Goal: Task Accomplishment & Management: Use online tool/utility

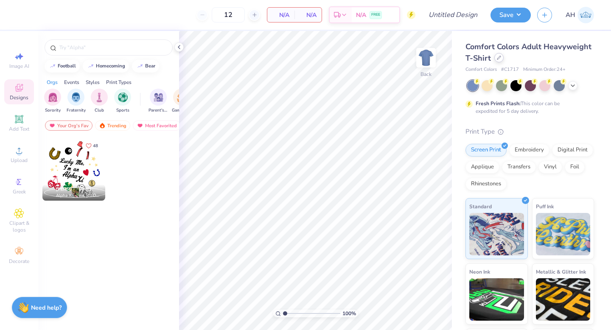
click at [496, 61] on div at bounding box center [499, 57] width 9 height 9
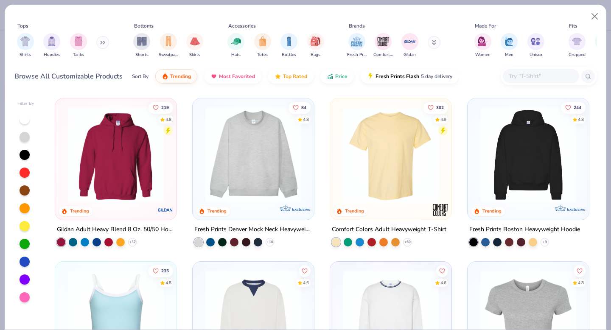
click at [542, 75] on input "text" at bounding box center [540, 76] width 65 height 10
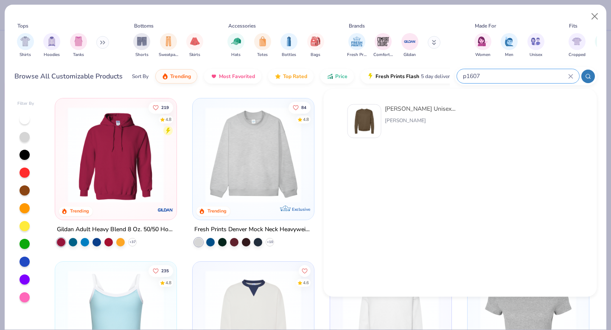
type input "p1607"
click at [418, 109] on div "[PERSON_NAME] Unisex 7.8 Oz. Ecosmart 50/50 Crewneck Sweatshirt" at bounding box center [420, 108] width 71 height 9
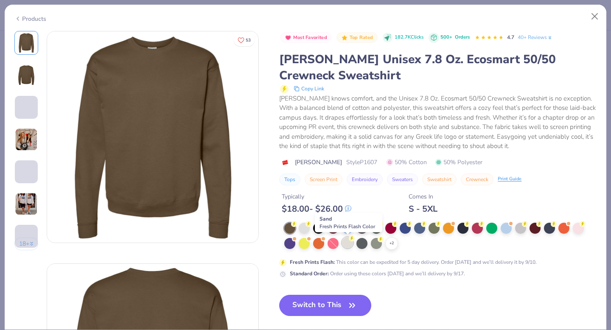
click at [347, 245] on div at bounding box center [347, 242] width 11 height 11
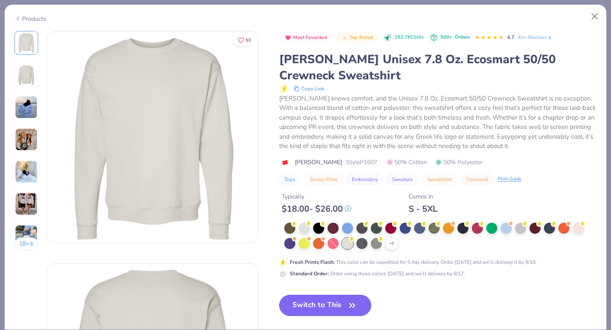
click at [327, 306] on button "Switch to This" at bounding box center [325, 305] width 92 height 21
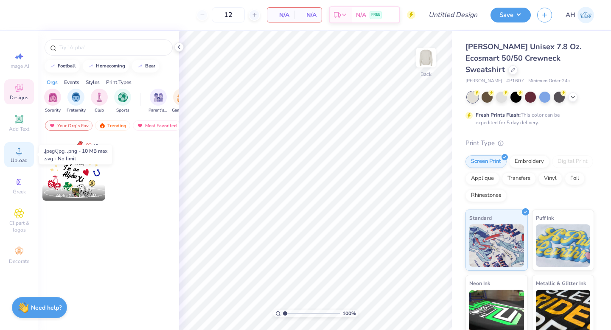
click at [18, 152] on circle at bounding box center [19, 153] width 5 height 5
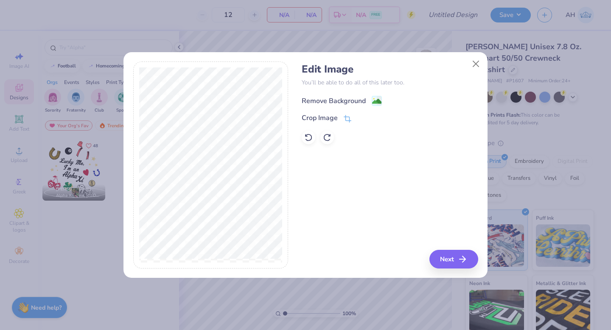
click at [377, 102] on image at bounding box center [376, 101] width 9 height 9
click at [446, 257] on button "Next" at bounding box center [455, 259] width 49 height 19
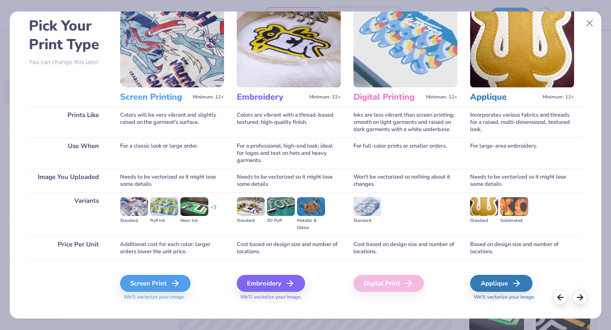
scroll to position [44, 0]
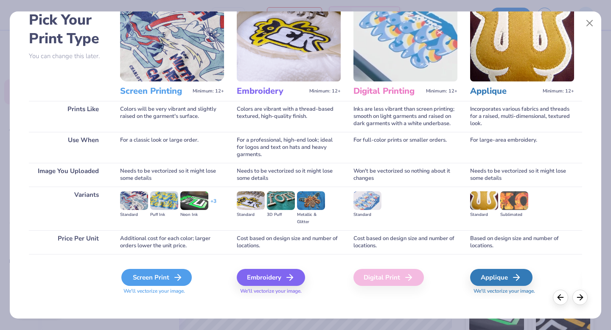
click at [155, 276] on div "Screen Print" at bounding box center [156, 277] width 70 height 17
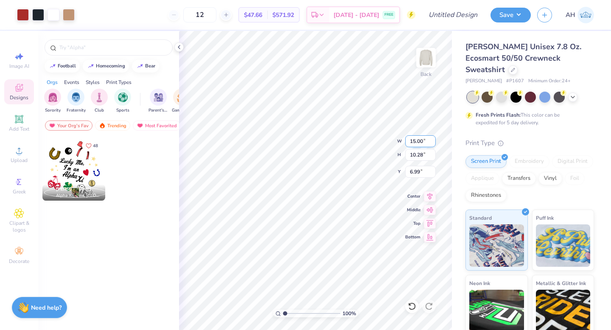
click at [414, 141] on input "15.00" at bounding box center [420, 141] width 31 height 12
drag, startPoint x: 425, startPoint y: 141, endPoint x: 408, endPoint y: 140, distance: 17.0
click at [408, 141] on input "15.00" at bounding box center [420, 141] width 31 height 12
type input "3.50"
type input "2.40"
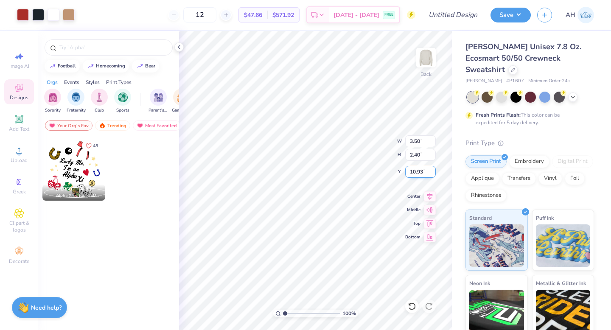
click at [415, 173] on input "10.93" at bounding box center [420, 172] width 31 height 12
type input ".9"
type input "3.00"
click at [325, 14] on icon at bounding box center [321, 16] width 7 height 7
click at [433, 62] on img at bounding box center [426, 58] width 34 height 34
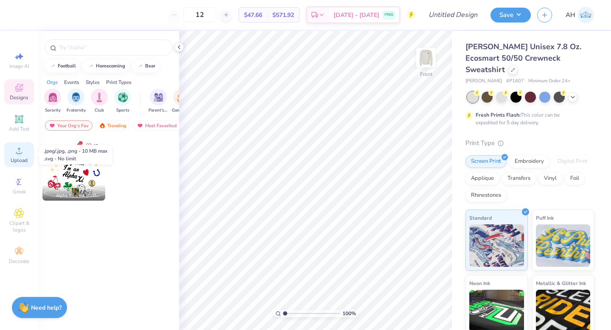
click at [19, 156] on div "Upload" at bounding box center [19, 154] width 30 height 25
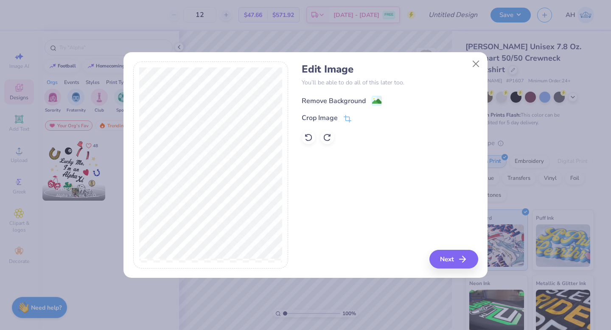
click at [375, 102] on image at bounding box center [376, 101] width 9 height 9
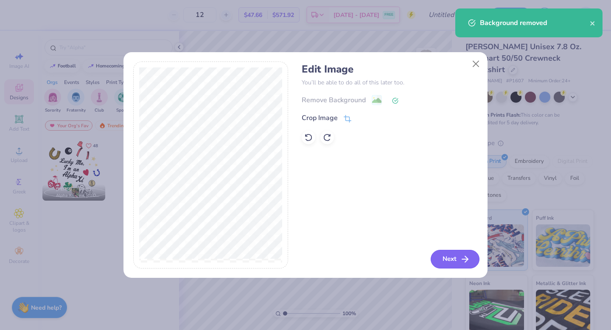
click at [445, 255] on button "Next" at bounding box center [455, 259] width 49 height 19
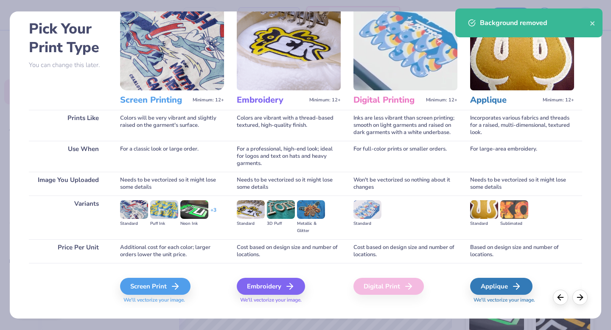
scroll to position [45, 0]
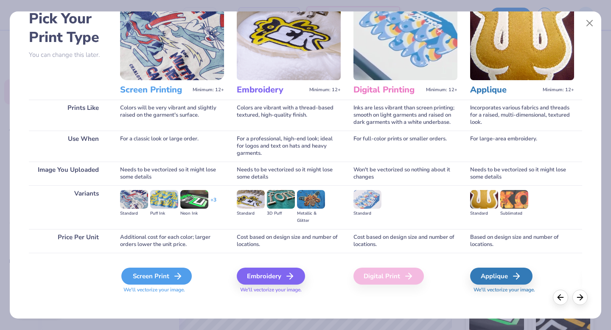
click at [151, 277] on div "Screen Print" at bounding box center [156, 276] width 70 height 17
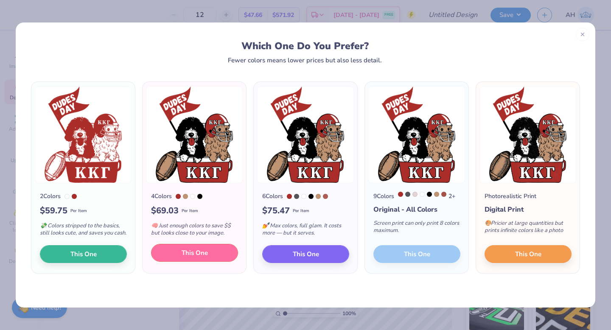
click at [187, 258] on span "This One" at bounding box center [195, 253] width 26 height 10
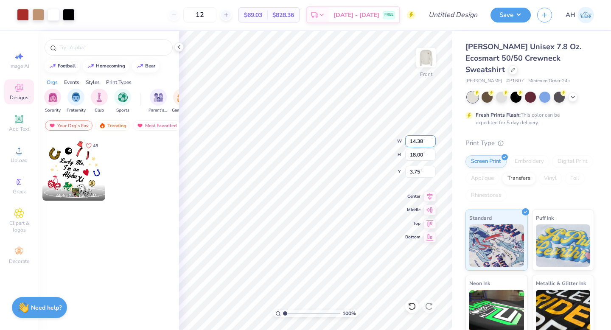
click at [414, 140] on input "14.38" at bounding box center [420, 141] width 31 height 12
type input "11.98"
click at [414, 155] on input "18.00" at bounding box center [420, 155] width 31 height 12
type input "15.00"
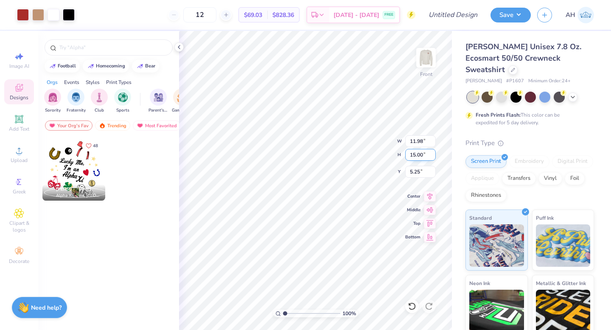
click at [414, 155] on input "15.00" at bounding box center [420, 155] width 31 height 12
click at [413, 171] on input "5.25" at bounding box center [420, 172] width 31 height 12
type input "3.00"
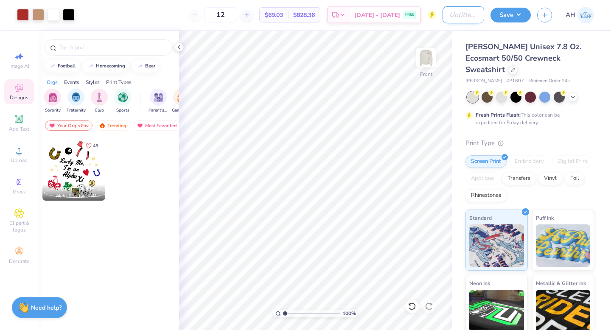
click at [453, 19] on input "Design Title" at bounding box center [464, 14] width 42 height 17
type input "KKG Dudes Day Crew 3"
click at [509, 14] on button "Save" at bounding box center [511, 13] width 40 height 15
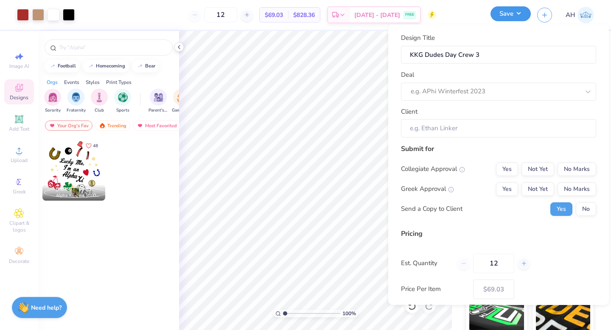
scroll to position [0, 0]
click at [465, 92] on div at bounding box center [495, 91] width 169 height 11
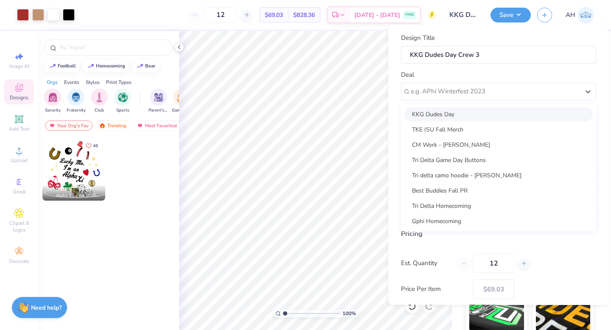
click at [462, 110] on div "KKG Dudes Day" at bounding box center [499, 114] width 189 height 14
type input "[PERSON_NAME]"
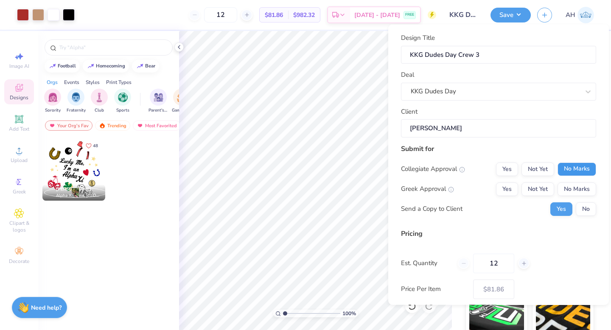
click at [564, 169] on button "No Marks" at bounding box center [577, 169] width 39 height 14
click at [512, 184] on button "Yes" at bounding box center [507, 189] width 22 height 14
type input "$81.86"
click at [585, 210] on button "No" at bounding box center [586, 209] width 20 height 14
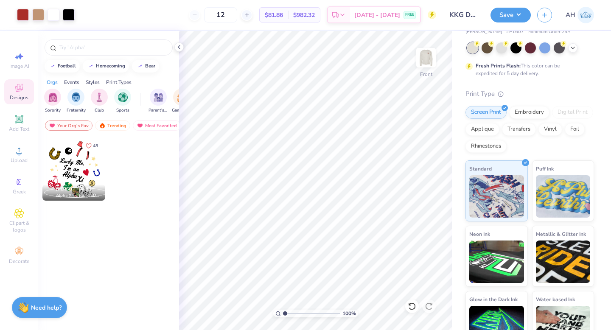
scroll to position [60, 0]
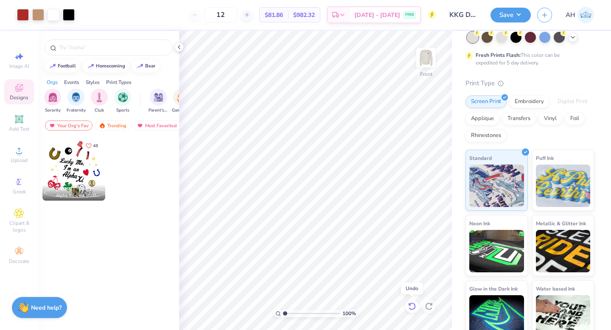
click at [411, 303] on icon at bounding box center [412, 306] width 8 height 8
type input "11.98"
type input "10.78"
type input "7.22"
type input "15.62"
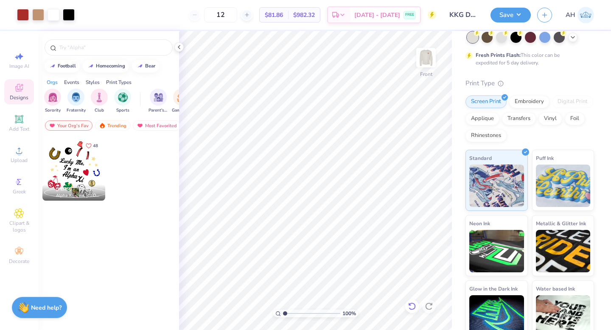
click at [414, 305] on icon at bounding box center [412, 306] width 8 height 8
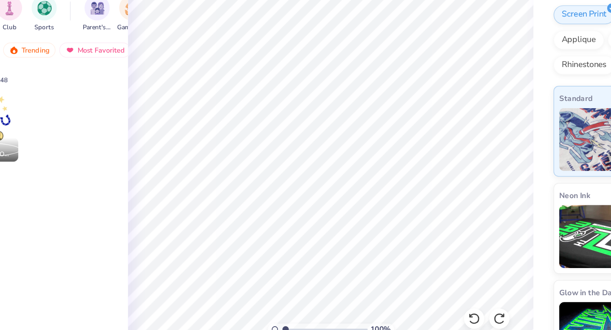
scroll to position [0, 0]
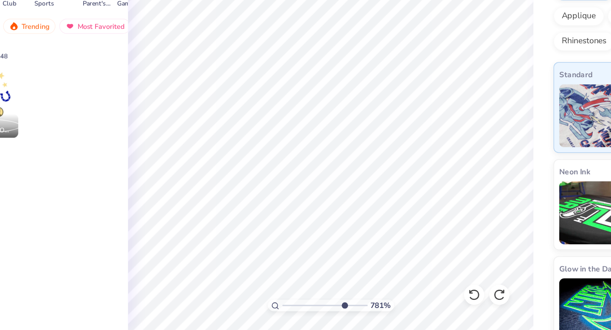
drag, startPoint x: 284, startPoint y: 313, endPoint x: 324, endPoint y: 308, distance: 39.4
type input "7.81"
click at [324, 310] on input "range" at bounding box center [311, 314] width 57 height 8
click at [411, 307] on icon at bounding box center [412, 306] width 8 height 8
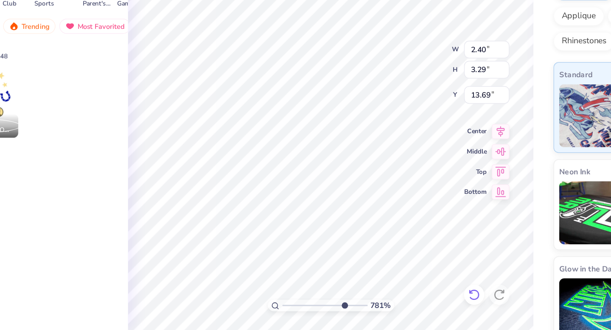
type input "0.16"
type input "16.40"
click at [413, 306] on icon at bounding box center [412, 306] width 8 height 8
type input "0.15"
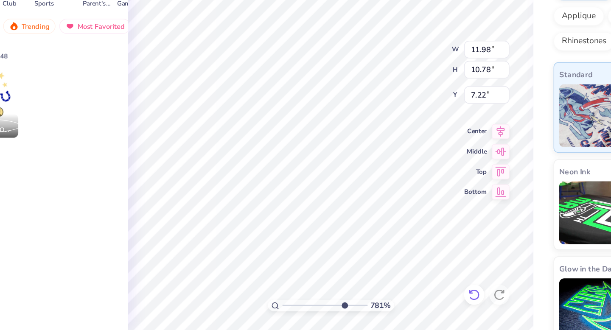
type input "0.13"
type input "14.89"
type input "14.48"
type input "0.09"
type input "0.08"
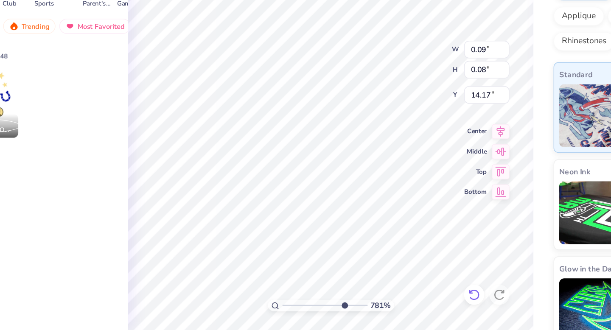
type input "14.93"
click at [416, 307] on icon at bounding box center [412, 306] width 8 height 8
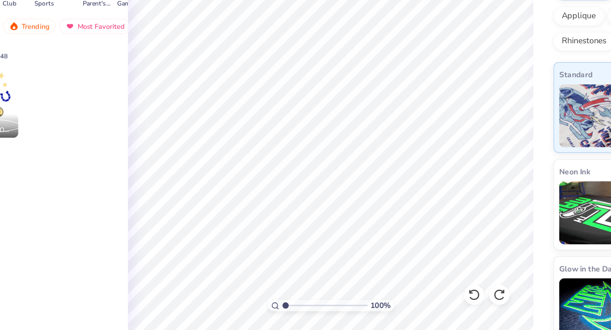
type input "1"
click at [257, 310] on div "100 %" at bounding box center [315, 180] width 299 height 299
click at [410, 310] on icon at bounding box center [412, 306] width 8 height 8
type input "7.22"
type input "0.26"
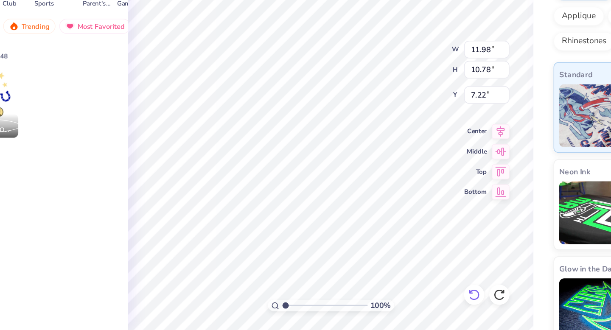
type input "0.87"
type input "14.20"
click at [414, 312] on div at bounding box center [412, 307] width 14 height 14
click at [414, 310] on icon at bounding box center [412, 306] width 8 height 8
type input "7.22"
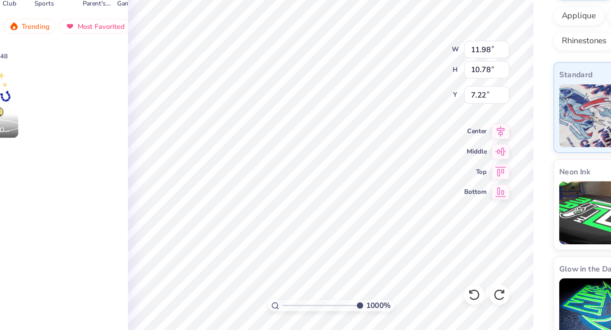
type input "10"
drag, startPoint x: 285, startPoint y: 314, endPoint x: 341, endPoint y: 311, distance: 55.7
click at [341, 311] on div "1000 %" at bounding box center [315, 314] width 85 height 8
click at [413, 307] on icon at bounding box center [412, 306] width 8 height 8
type input "7.22"
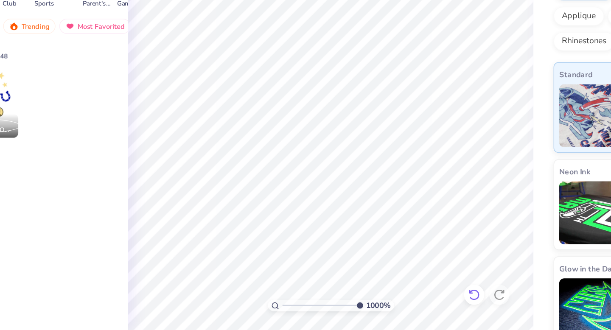
click at [411, 309] on icon at bounding box center [412, 306] width 8 height 8
drag, startPoint x: 332, startPoint y: 313, endPoint x: 265, endPoint y: 318, distance: 66.9
type input "1"
click at [283, 318] on input "range" at bounding box center [311, 314] width 57 height 8
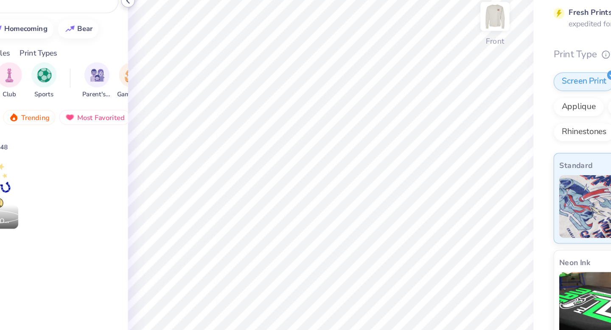
click at [179, 48] on polyline at bounding box center [179, 46] width 2 height 3
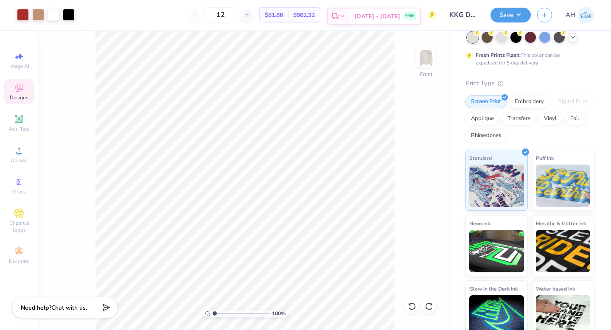
click at [384, 17] on span "[DATE] - [DATE]" at bounding box center [378, 16] width 46 height 9
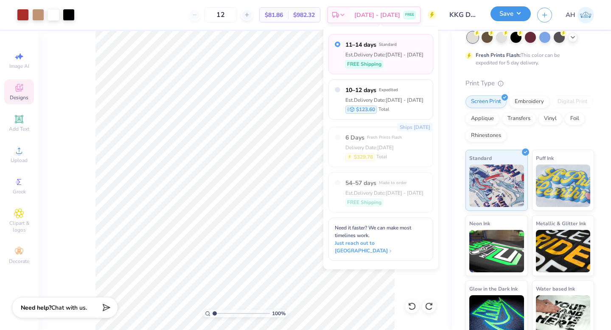
click at [512, 18] on button "Save" at bounding box center [511, 13] width 40 height 15
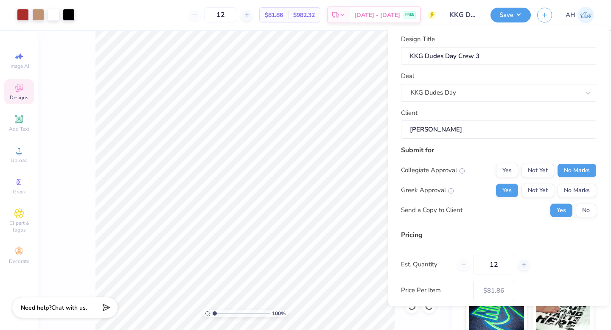
scroll to position [43, 0]
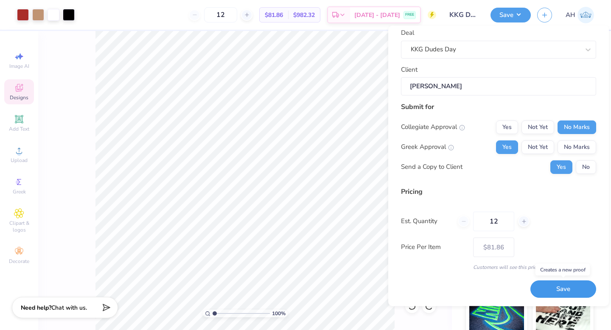
click at [554, 287] on button "Save" at bounding box center [564, 289] width 66 height 17
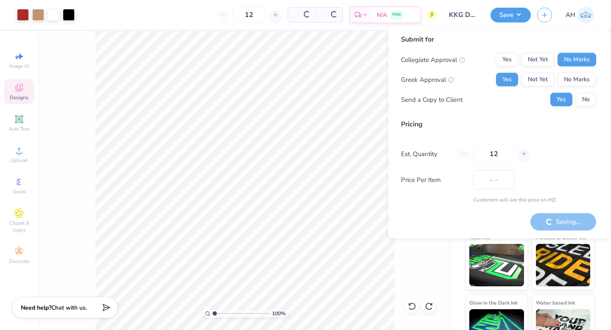
scroll to position [74, 0]
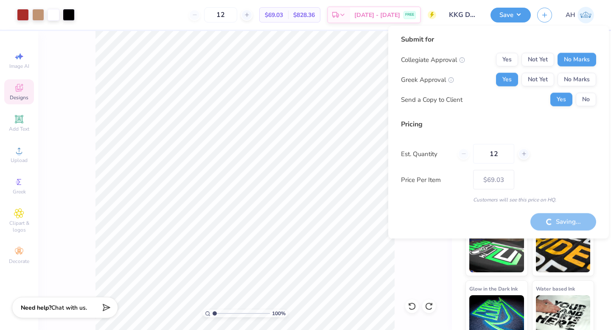
type input "– –"
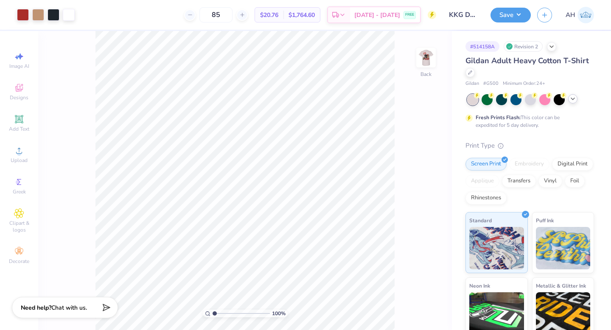
click at [572, 100] on icon at bounding box center [573, 99] width 7 height 7
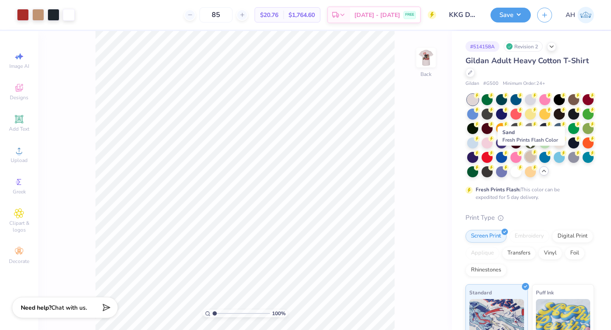
click at [532, 157] on div at bounding box center [530, 156] width 11 height 11
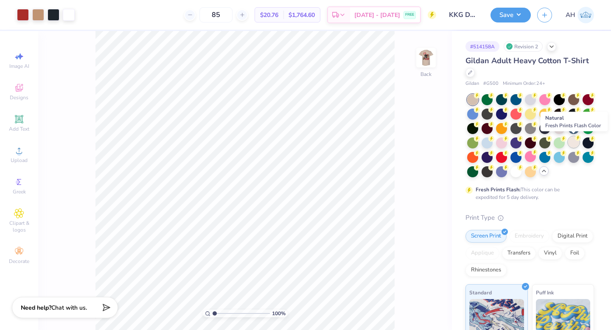
click at [574, 139] on div at bounding box center [574, 142] width 11 height 11
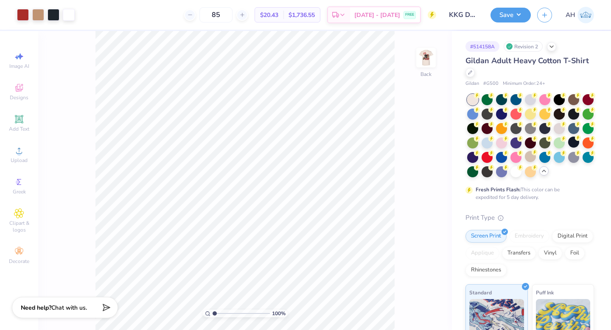
click at [546, 170] on icon at bounding box center [544, 171] width 7 height 7
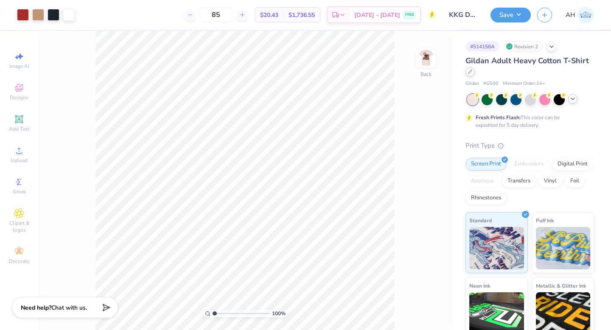
click at [470, 72] on icon at bounding box center [470, 72] width 4 height 4
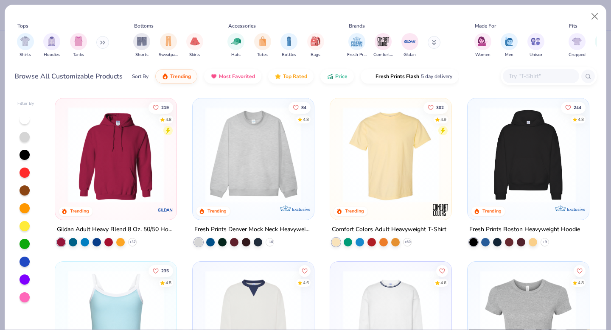
click at [427, 42] on div "Fresh Prints Comfort Colors Gildan" at bounding box center [399, 45] width 107 height 31
click at [433, 41] on button at bounding box center [434, 42] width 13 height 13
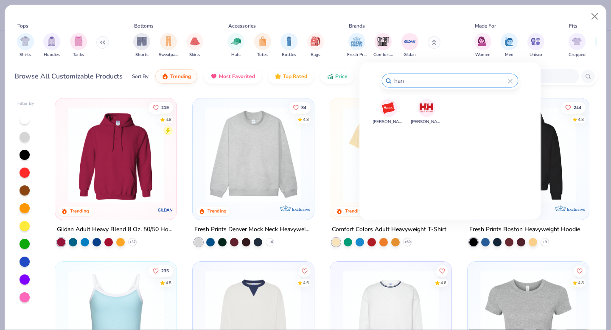
type input "han"
click at [390, 106] on img at bounding box center [388, 108] width 15 height 15
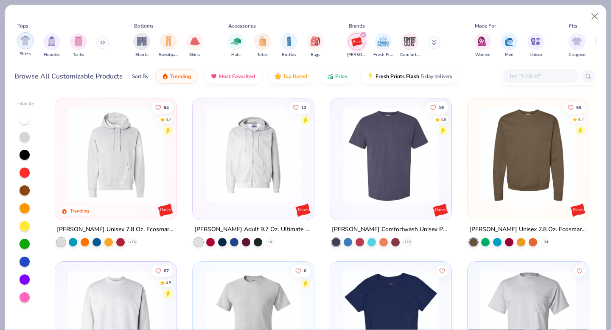
click at [31, 44] on div "filter for Shirts" at bounding box center [25, 40] width 17 height 17
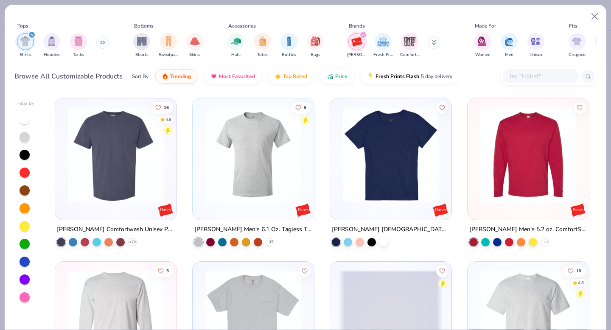
click at [128, 198] on img at bounding box center [116, 155] width 104 height 96
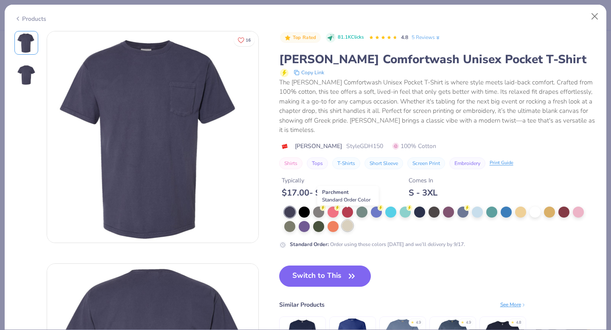
click at [346, 220] on div at bounding box center [347, 225] width 11 height 11
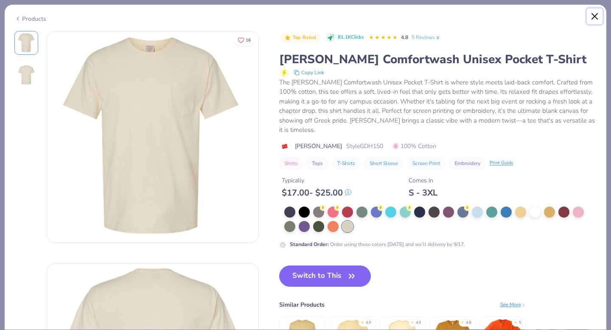
click at [593, 14] on button "Close" at bounding box center [595, 16] width 16 height 16
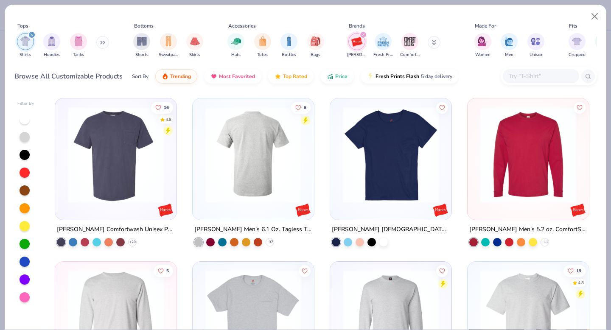
click at [267, 159] on img at bounding box center [253, 155] width 104 height 96
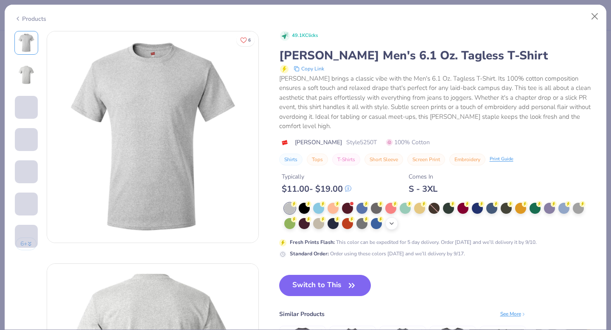
click at [393, 220] on icon at bounding box center [392, 223] width 7 height 7
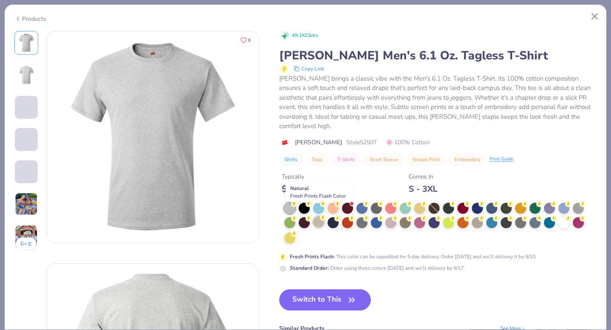
click at [317, 217] on div at bounding box center [318, 222] width 11 height 11
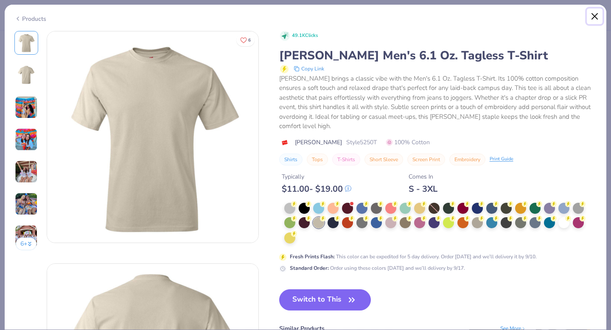
click at [593, 18] on button "Close" at bounding box center [595, 16] width 16 height 16
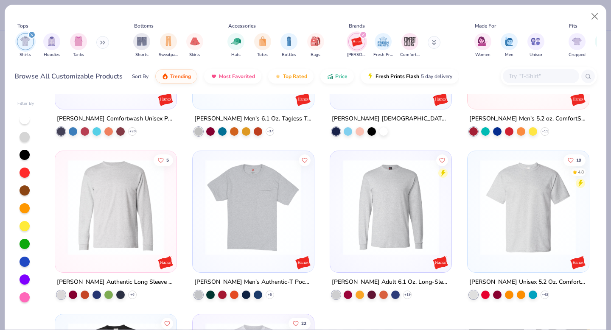
scroll to position [114, 0]
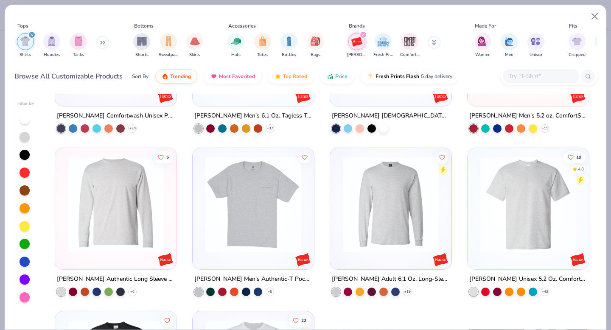
click at [269, 203] on img at bounding box center [253, 205] width 104 height 96
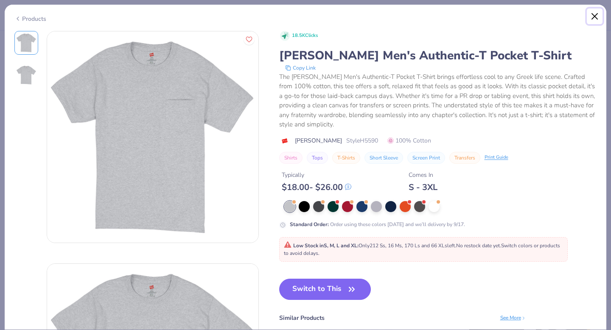
click at [594, 18] on button "Close" at bounding box center [595, 16] width 16 height 16
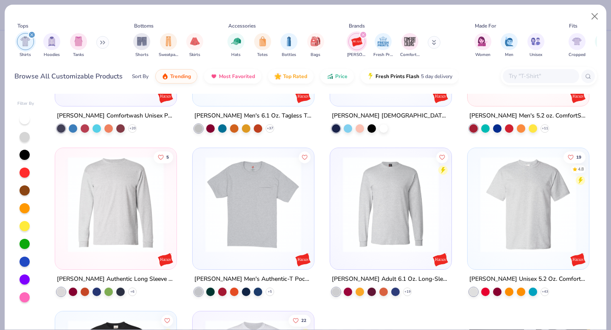
click at [491, 228] on img at bounding box center [528, 205] width 104 height 96
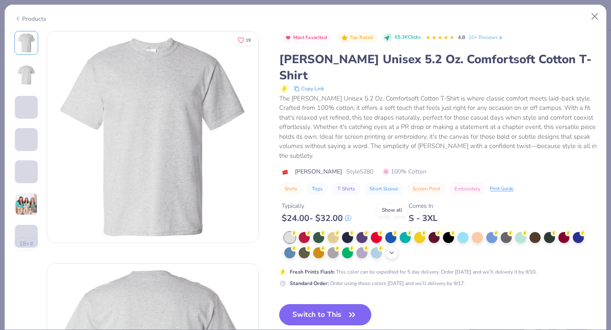
click at [394, 250] on icon at bounding box center [392, 253] width 7 height 7
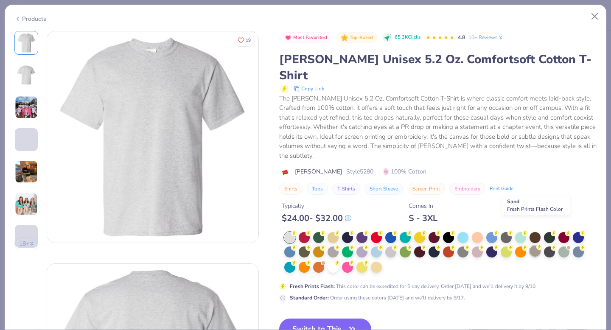
click at [538, 246] on div at bounding box center [535, 251] width 11 height 11
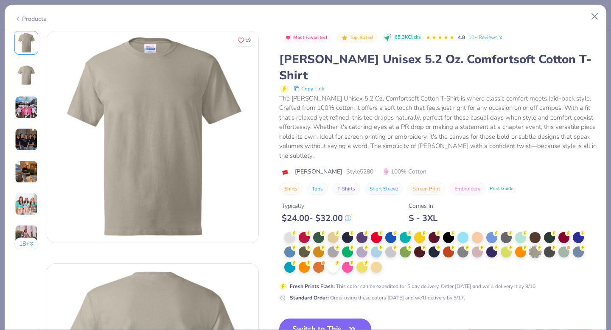
click at [321, 319] on button "Switch to This" at bounding box center [325, 329] width 92 height 21
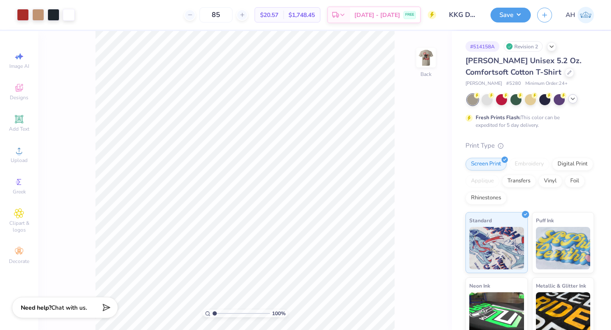
click at [573, 100] on icon at bounding box center [573, 99] width 7 height 7
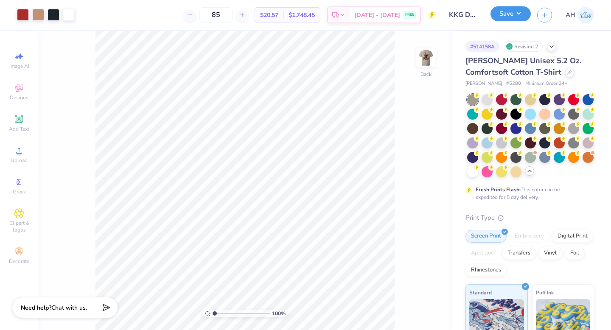
click at [515, 14] on button "Save" at bounding box center [511, 13] width 40 height 15
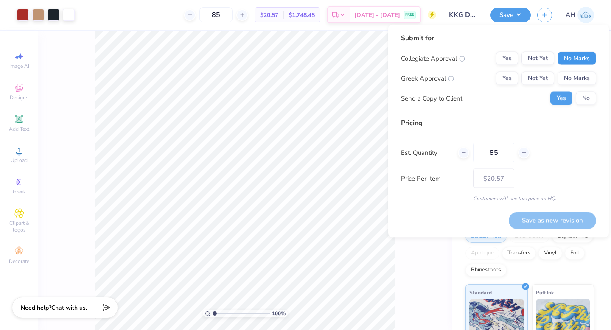
click at [585, 58] on button "No Marks" at bounding box center [577, 59] width 39 height 14
click at [511, 78] on button "Yes" at bounding box center [507, 79] width 22 height 14
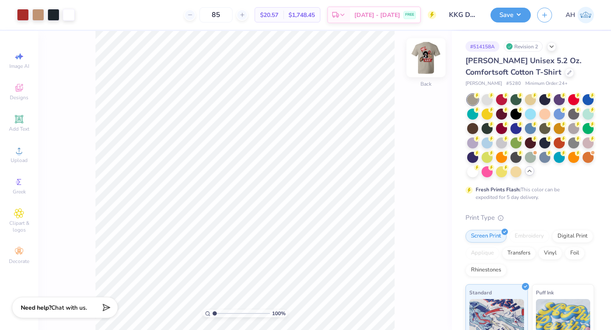
click at [425, 63] on img at bounding box center [426, 58] width 34 height 34
type input "10"
click at [345, 288] on div "1000 %" at bounding box center [245, 180] width 299 height 299
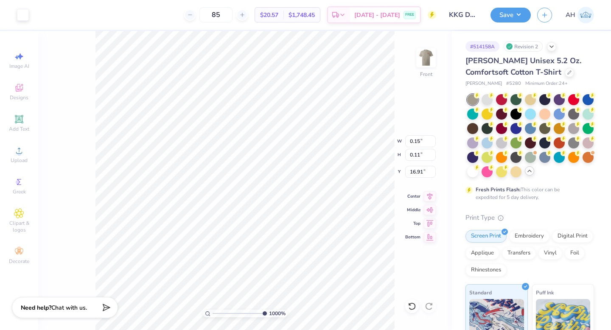
type input "16.90"
type input "16.85"
type input "16.94"
type input "16.37"
type input "16.45"
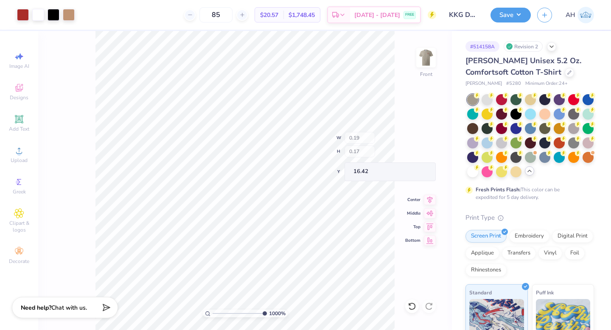
type input "16.43"
click at [412, 306] on icon at bounding box center [412, 306] width 8 height 8
type input "0.12"
type input "0.10"
type input "16.45"
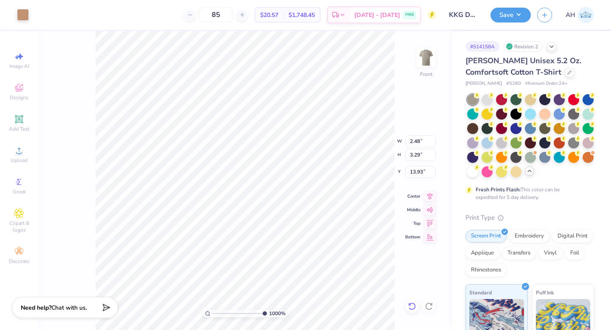
type input "0.13"
type input "0.14"
type input "16.18"
type input "15.99"
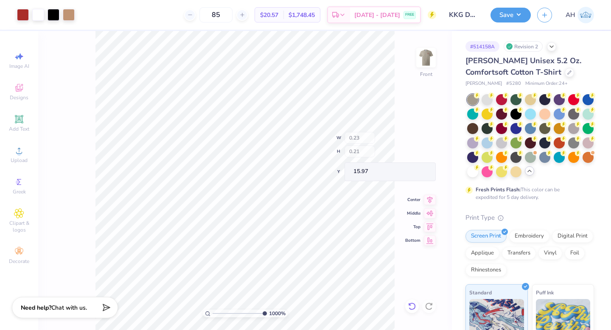
type input "15.99"
click at [428, 101] on div "1000 % Front W 2.48 2.48 " H 3.29 3.29 " Y 13.93 13.93 " Center Middle Top Bott…" at bounding box center [245, 180] width 414 height 299
click at [410, 309] on icon at bounding box center [411, 307] width 7 height 8
type input "0.11"
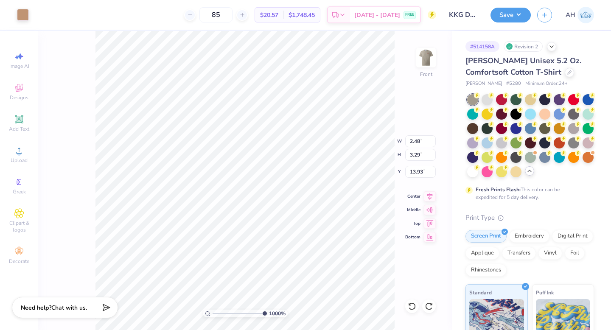
type input "14.39"
type input "14.68"
drag, startPoint x: 412, startPoint y: 303, endPoint x: 401, endPoint y: 299, distance: 11.1
click at [412, 303] on icon at bounding box center [412, 306] width 8 height 8
type input "0.16"
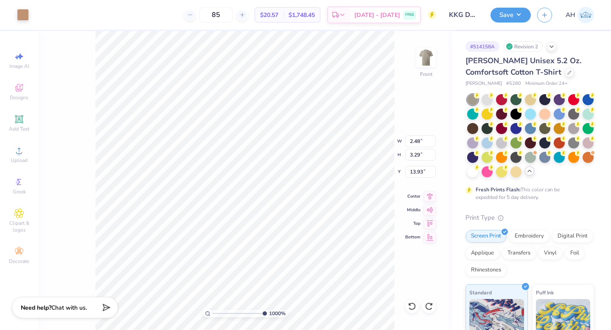
type input "0.16"
type input "15.44"
type input "15.26"
type input "0.13"
type input "0.08"
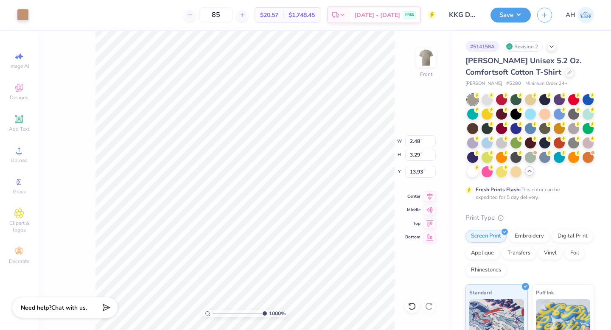
type input "15.38"
type input "0.13"
type input "0.12"
type input "14.91"
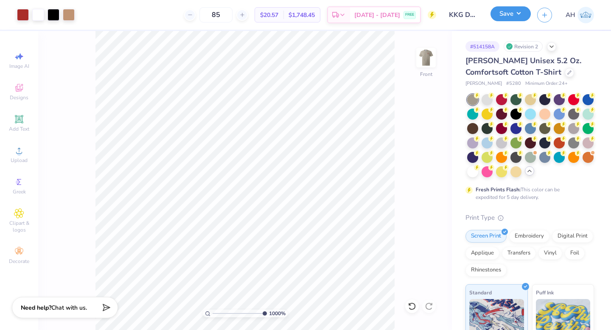
click at [518, 17] on button "Save" at bounding box center [511, 13] width 40 height 15
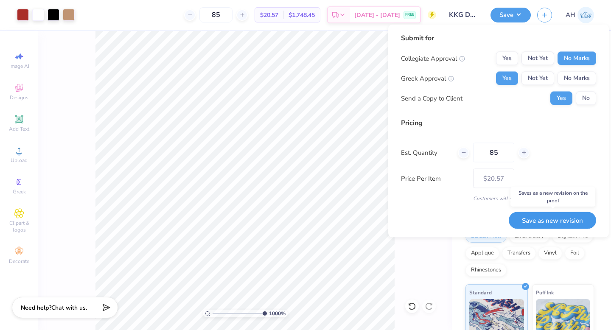
click at [550, 220] on button "Save as new revision" at bounding box center [552, 220] width 87 height 17
type input "$20.57"
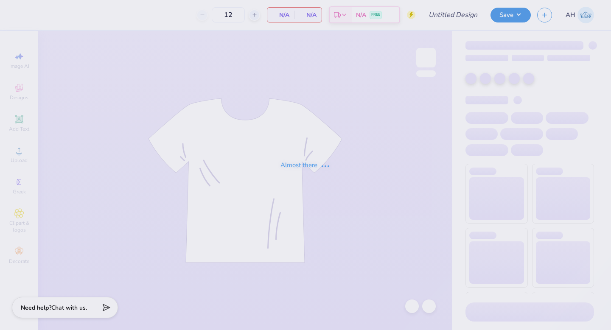
type input "KKG Dudes Day Crew 3"
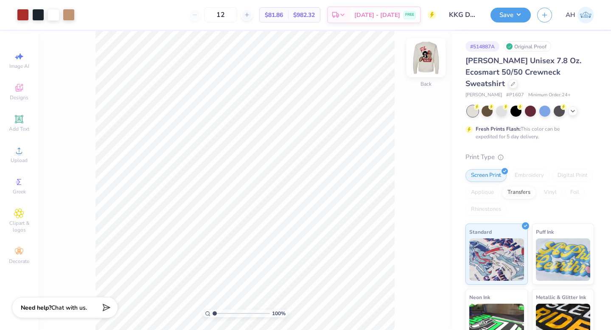
click at [424, 59] on img at bounding box center [426, 58] width 34 height 34
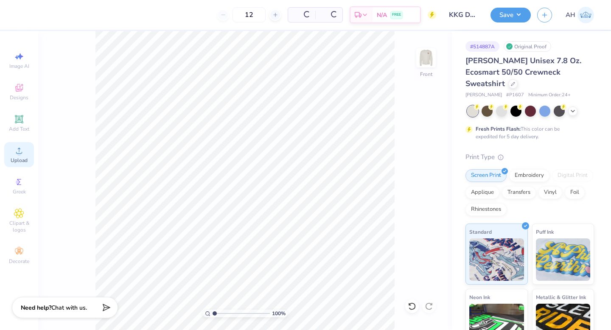
click at [23, 151] on icon at bounding box center [19, 151] width 10 height 10
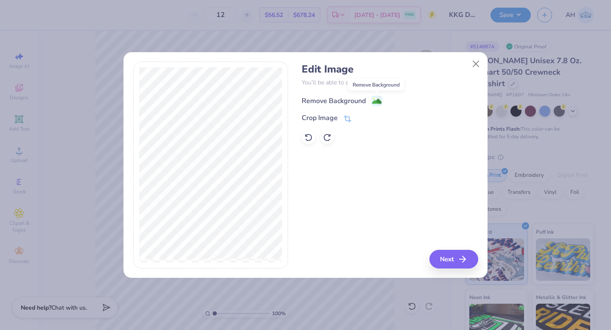
click at [379, 98] on image at bounding box center [376, 101] width 9 height 9
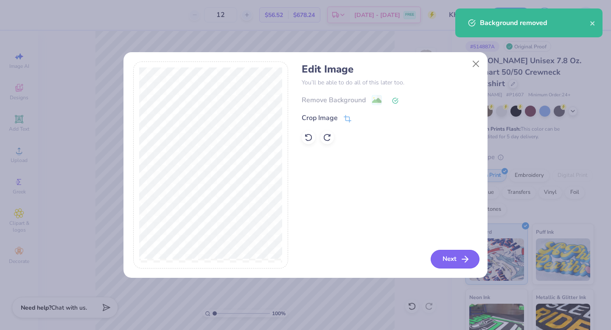
click at [444, 263] on button "Next" at bounding box center [455, 259] width 49 height 19
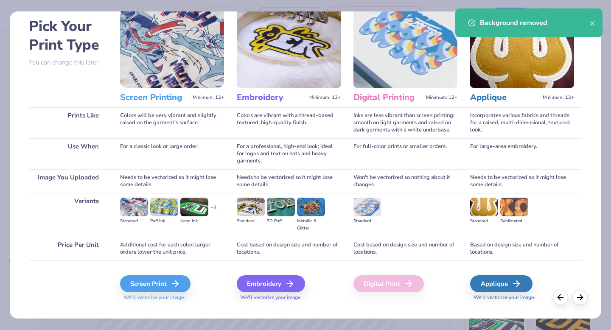
scroll to position [44, 0]
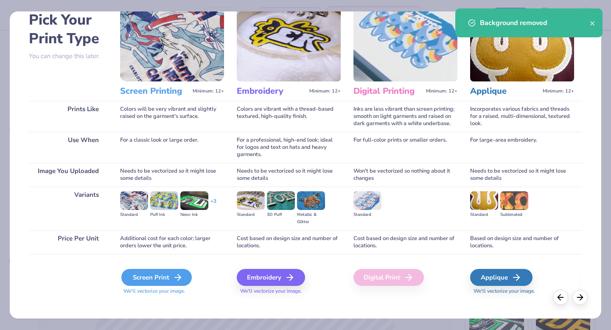
click at [157, 281] on div "Screen Print" at bounding box center [156, 277] width 70 height 17
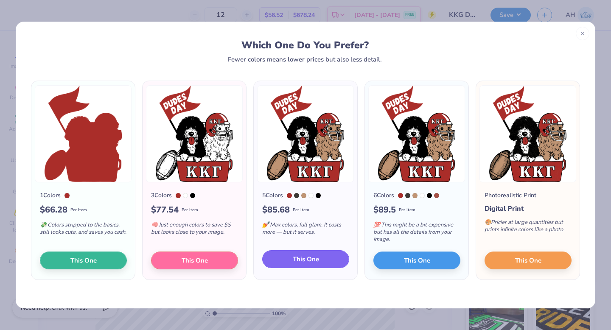
click at [284, 258] on button "This One" at bounding box center [305, 260] width 87 height 18
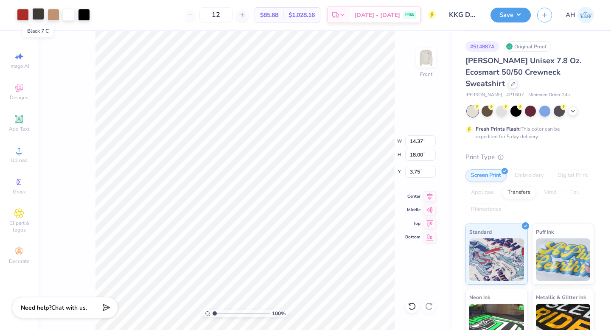
click at [38, 18] on div at bounding box center [38, 14] width 12 height 12
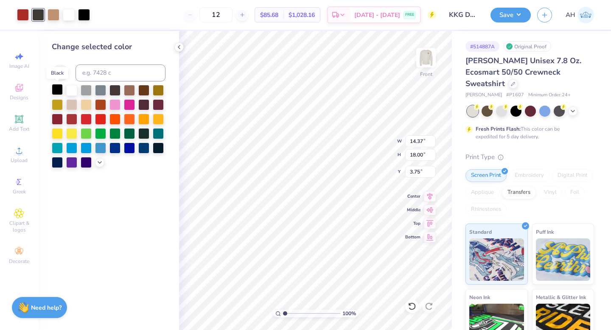
click at [58, 88] on div at bounding box center [57, 89] width 11 height 11
click at [178, 48] on icon at bounding box center [179, 47] width 7 height 7
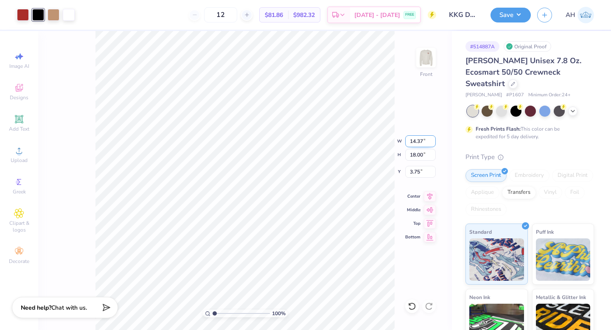
click at [414, 141] on input "14.37" at bounding box center [420, 141] width 31 height 12
type input "11.98"
type input "15.00"
click at [411, 172] on input "5.25" at bounding box center [420, 172] width 31 height 12
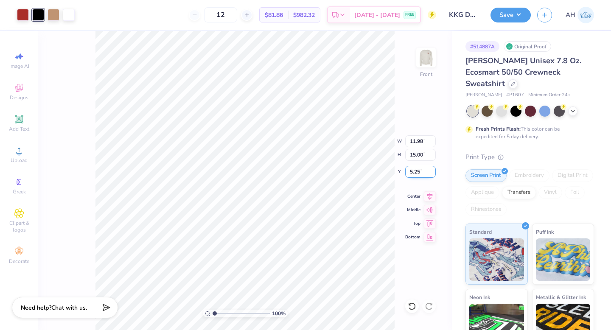
click at [411, 172] on input "5.25" at bounding box center [420, 172] width 31 height 12
type input "3.00"
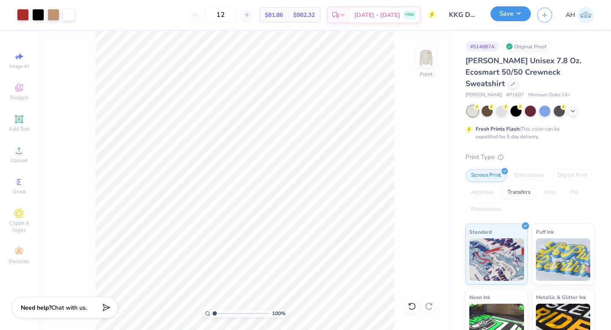
click at [505, 14] on button "Save" at bounding box center [511, 13] width 40 height 15
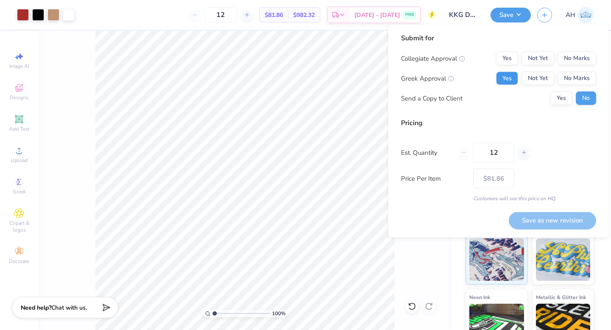
click at [507, 78] on button "Yes" at bounding box center [507, 79] width 22 height 14
click at [569, 59] on button "No Marks" at bounding box center [577, 59] width 39 height 14
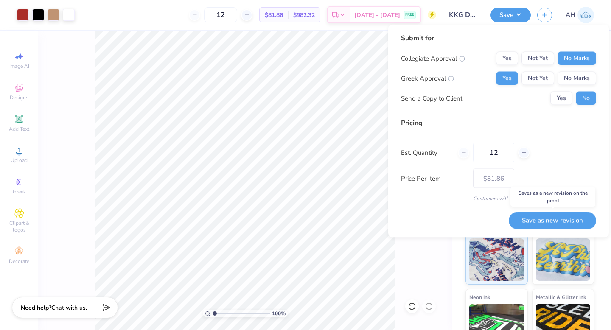
click at [546, 218] on button "Save as new revision" at bounding box center [552, 220] width 87 height 17
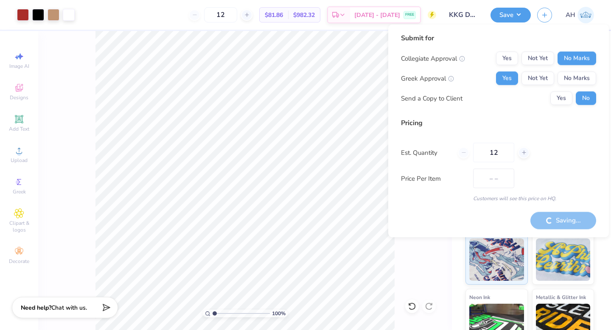
type input "$81.86"
